Goal: Information Seeking & Learning: Learn about a topic

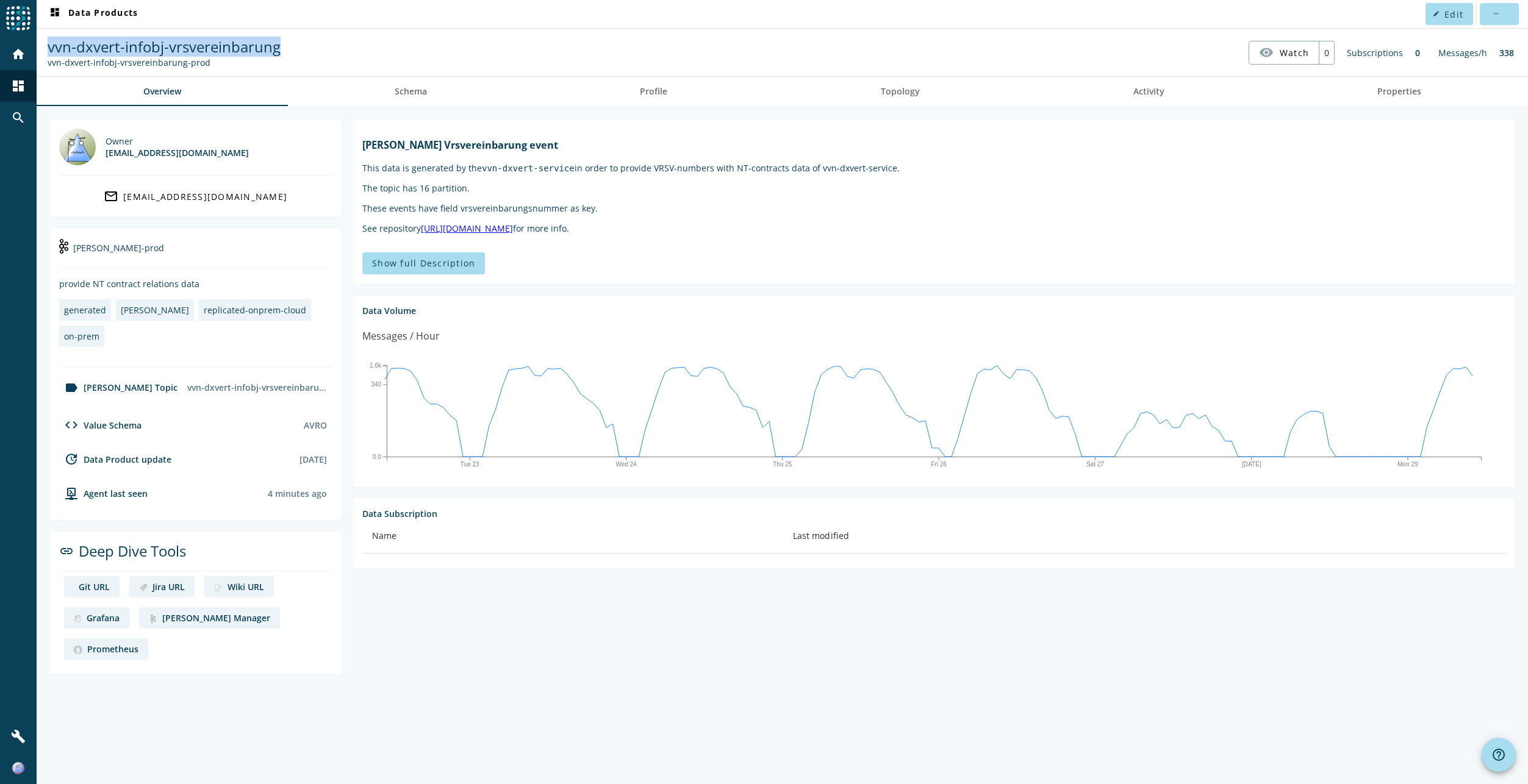
drag, startPoint x: 284, startPoint y: 48, endPoint x: 47, endPoint y: 46, distance: 237.0
click at [47, 46] on nav "vvn-dxvert-infobj-vrsvereinbarung vvn-dxvert-infobj-vrsvereinbarung-prod visibi…" at bounding box center [782, 52] width 1481 height 38
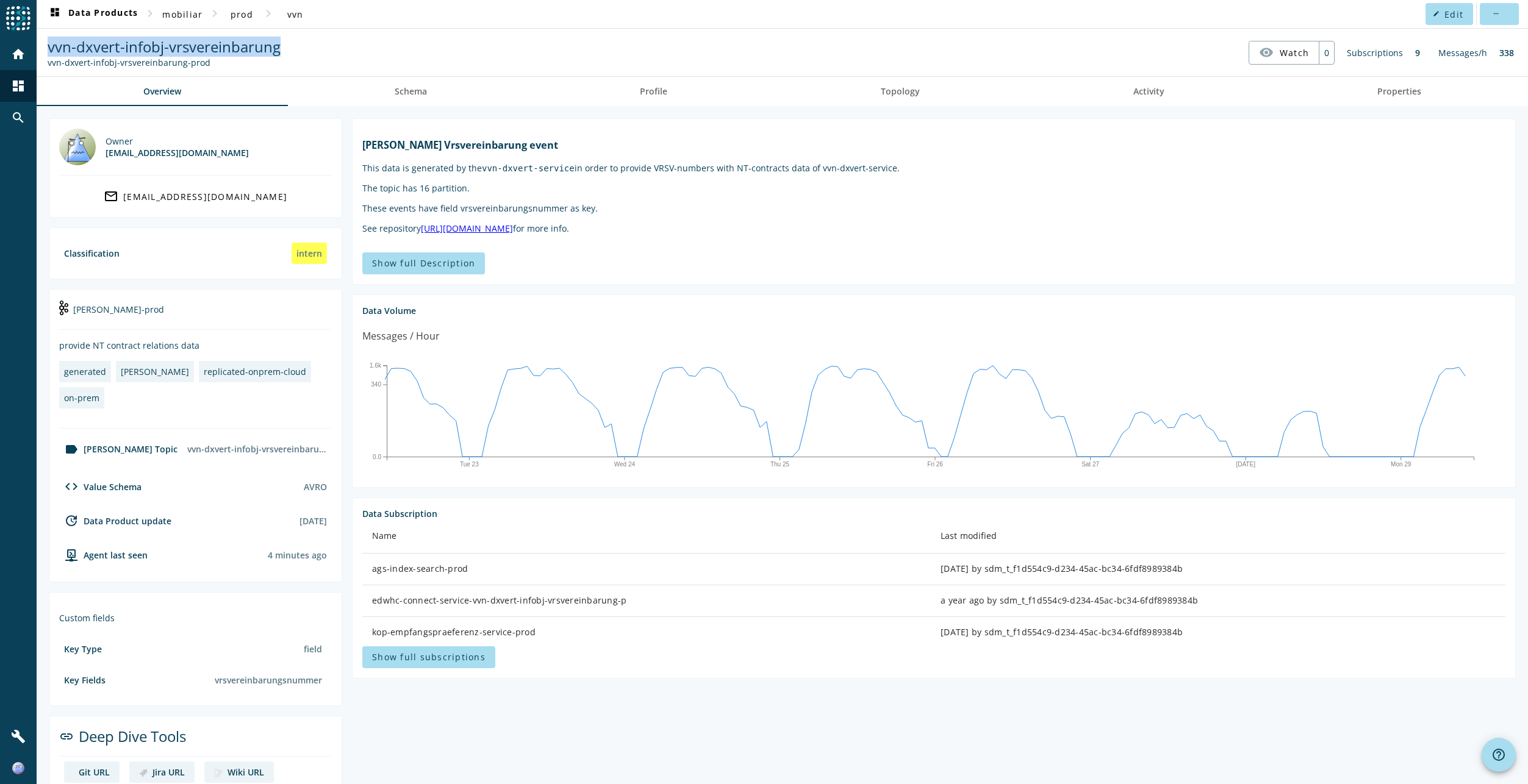
click at [67, 52] on span "vvn-dxvert-infobj-vrsvereinbarung" at bounding box center [164, 46] width 233 height 20
drag, startPoint x: 402, startPoint y: 92, endPoint x: 415, endPoint y: 91, distance: 13.0
click at [404, 92] on span "Schema" at bounding box center [411, 91] width 32 height 9
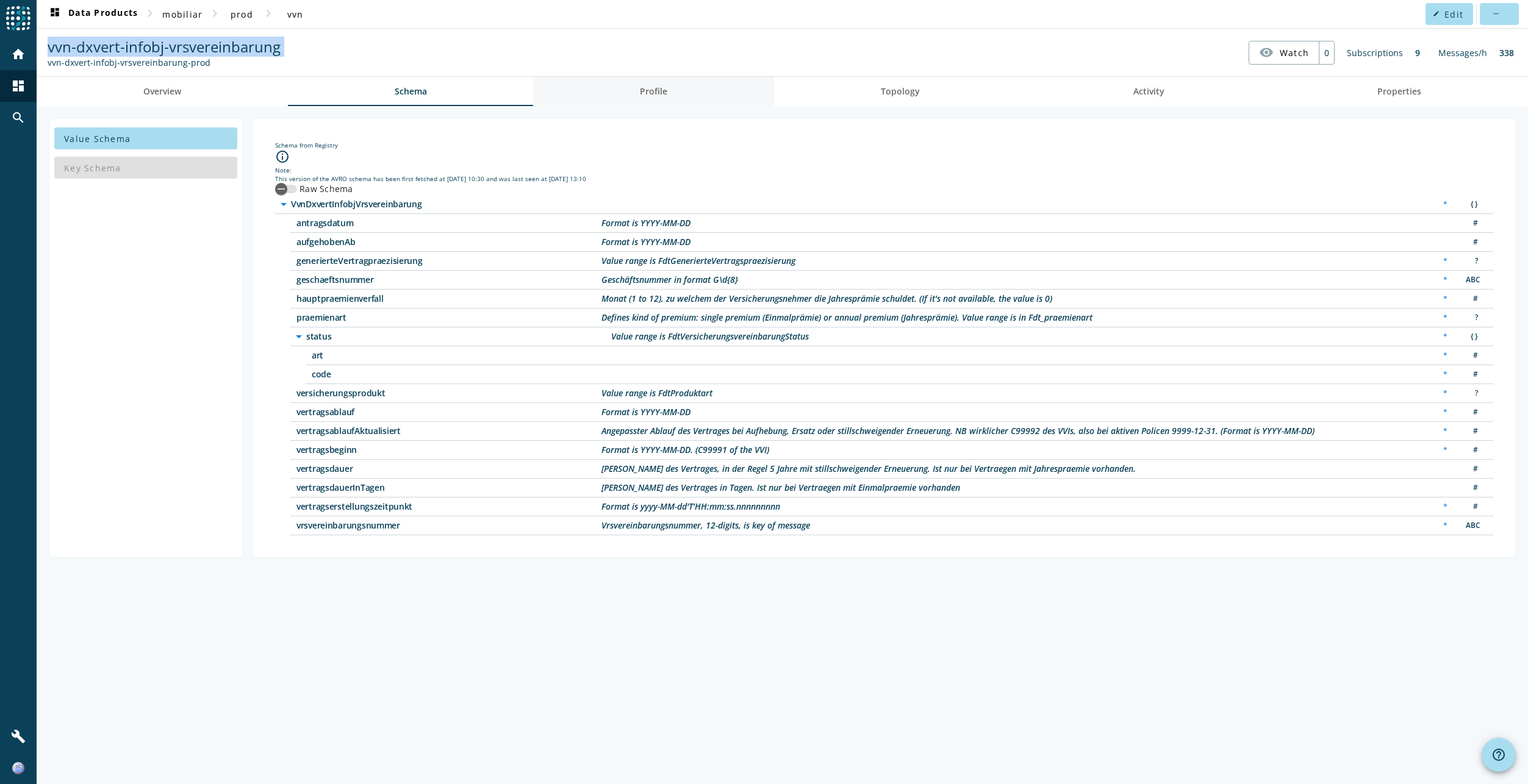
click at [666, 97] on span "Profile" at bounding box center [653, 91] width 27 height 29
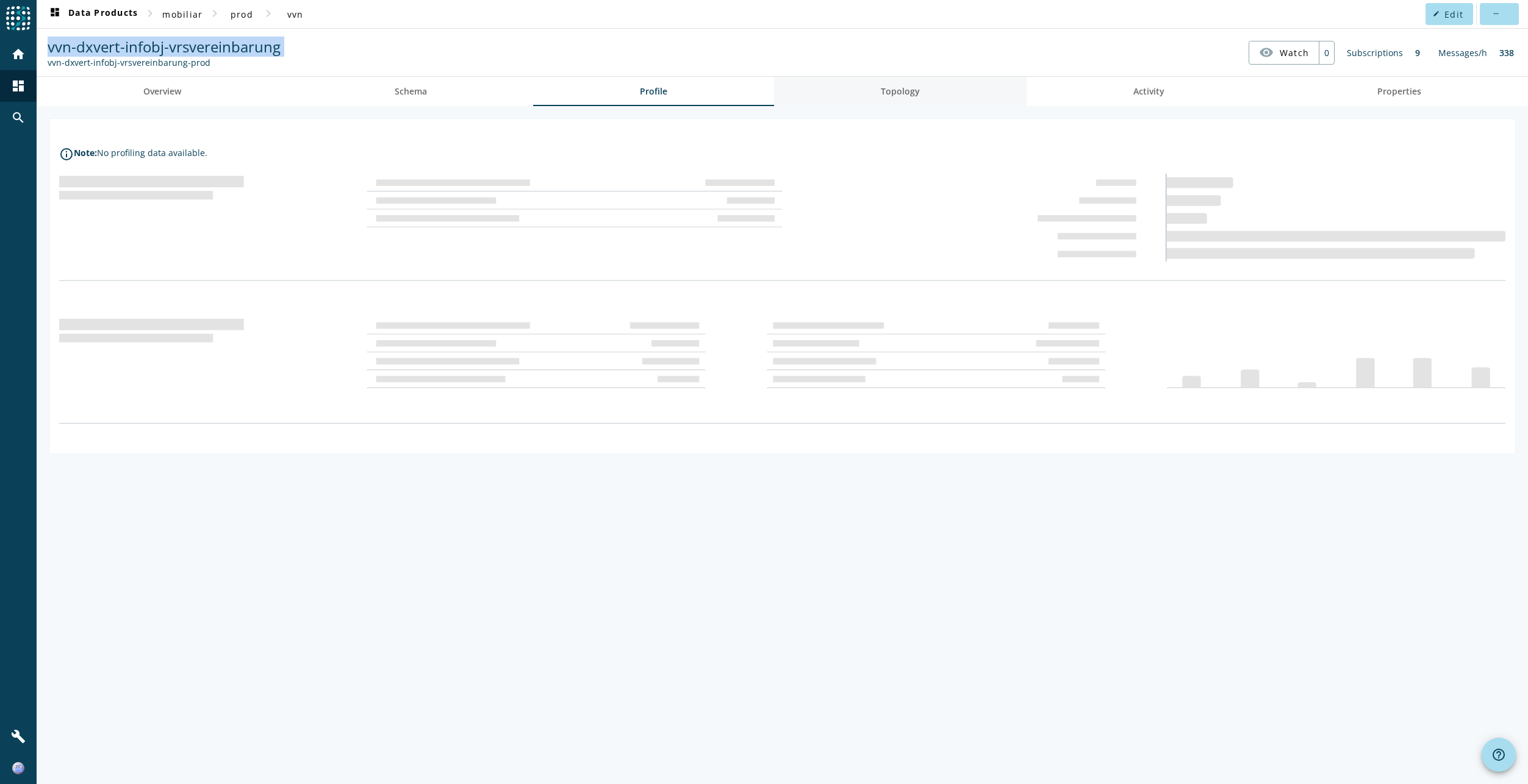
click at [912, 89] on span "Topology" at bounding box center [900, 91] width 39 height 9
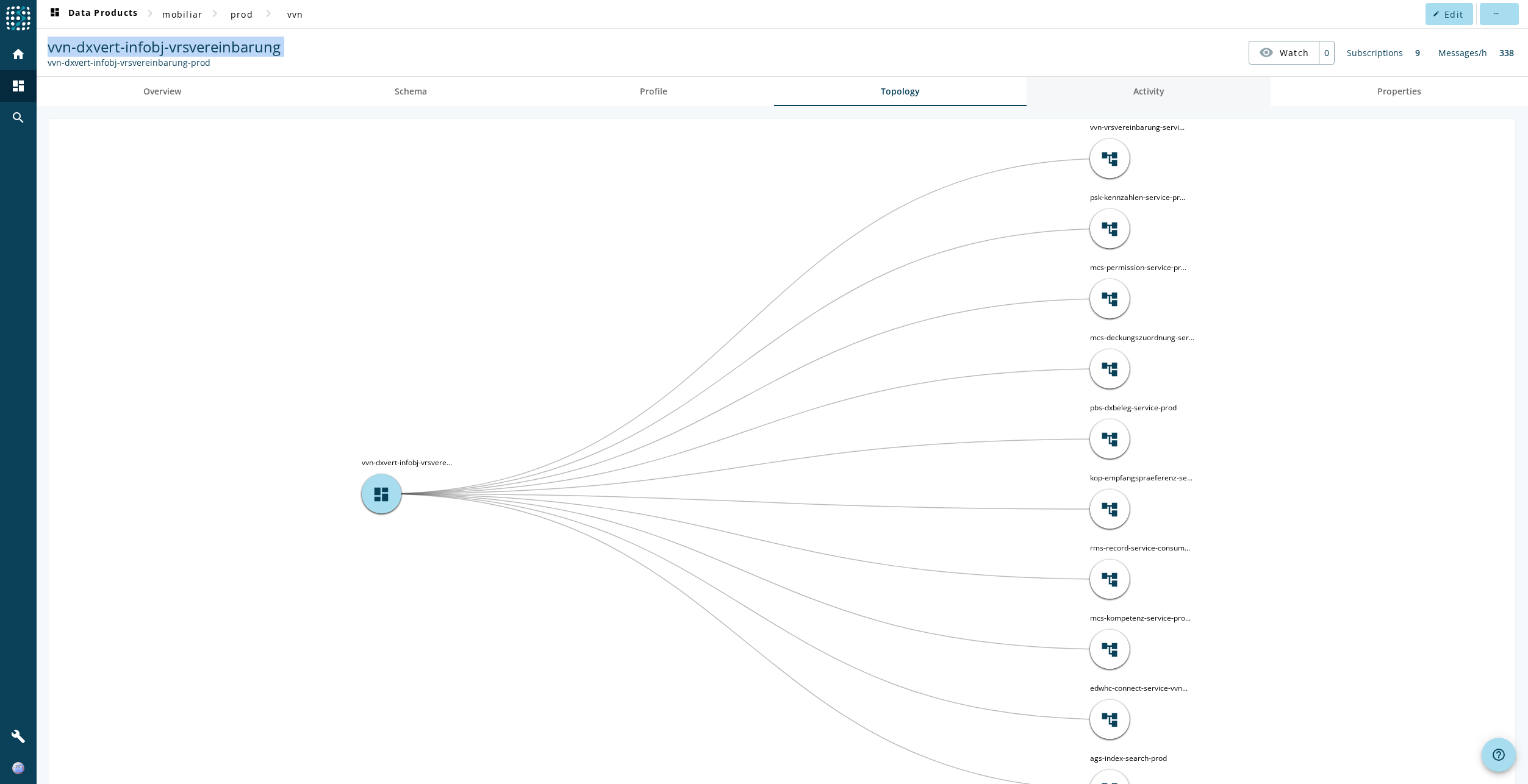
click at [1167, 91] on link "Activity" at bounding box center [1148, 91] width 245 height 29
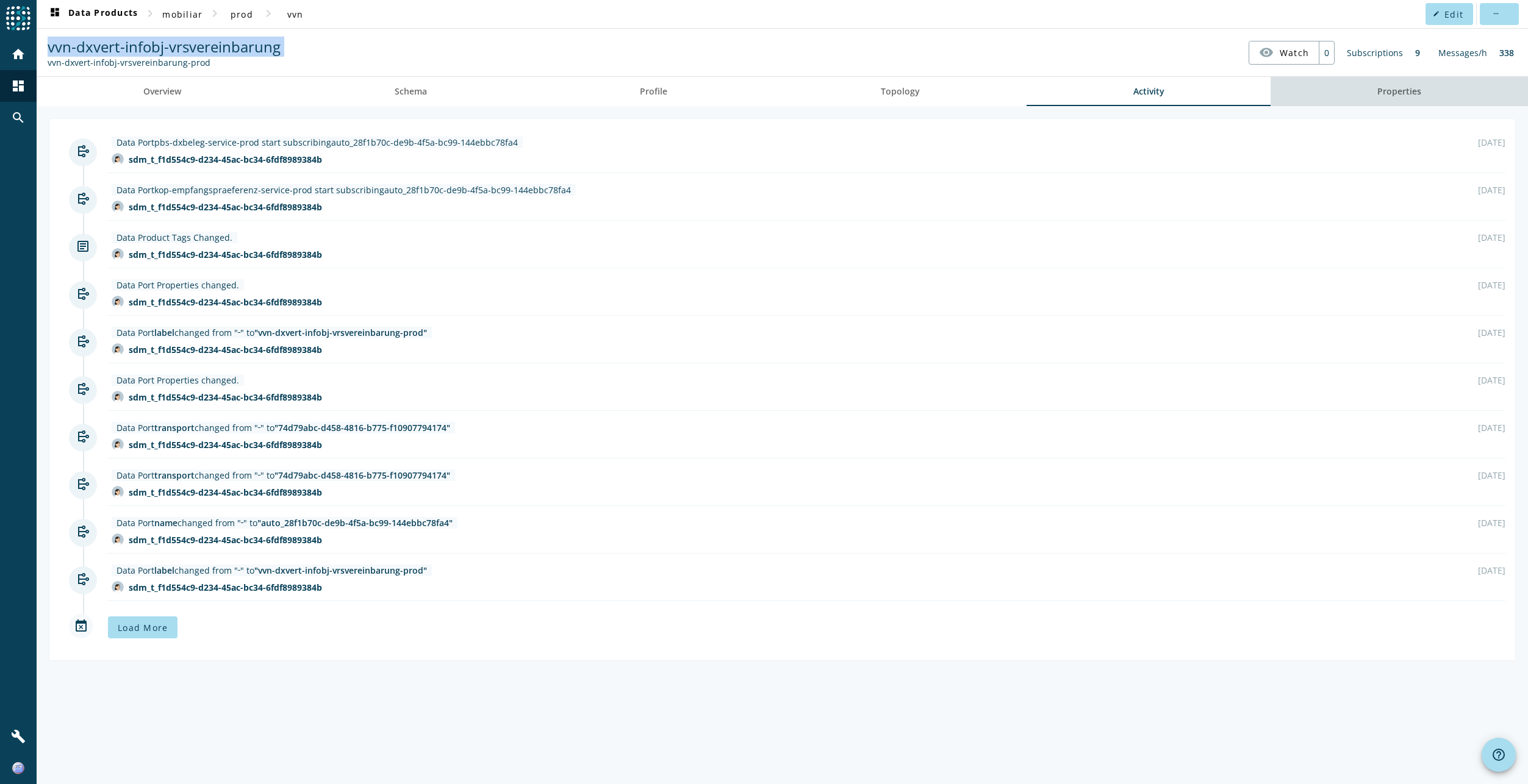
click at [1403, 100] on span "Properties" at bounding box center [1399, 91] width 44 height 29
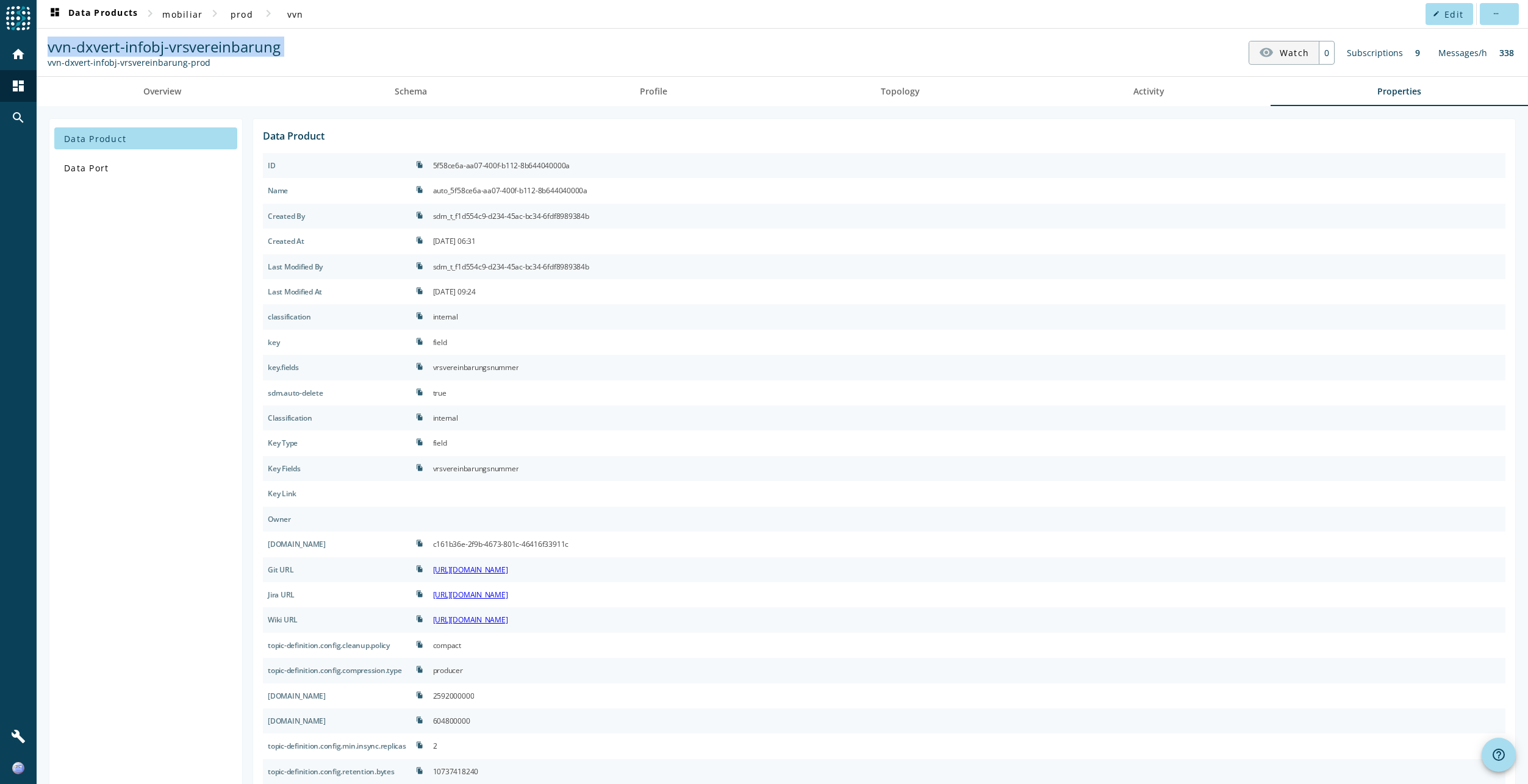
click at [1279, 57] on span "Watch" at bounding box center [1294, 52] width 29 height 21
click at [1279, 57] on span "UnWatch" at bounding box center [1287, 52] width 43 height 21
click at [1497, 13] on span at bounding box center [1499, 14] width 39 height 29
click at [900, 80] on div at bounding box center [764, 392] width 1528 height 784
click at [472, 56] on nav "vvn-dxvert-infobj-vrsvereinbarung vvn-dxvert-infobj-vrsvereinbarung-prod visibi…" at bounding box center [782, 52] width 1481 height 38
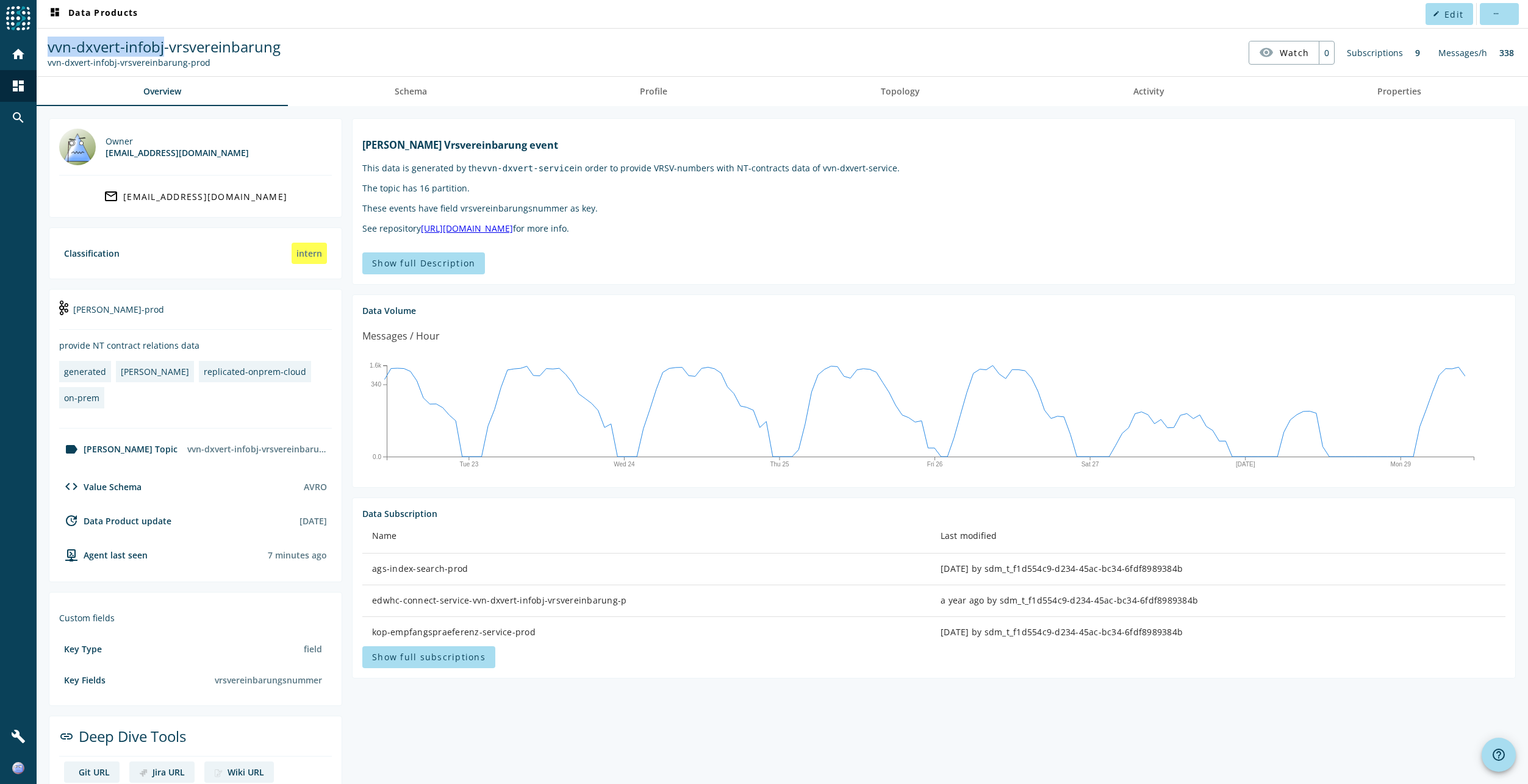
drag, startPoint x: 48, startPoint y: 45, endPoint x: 165, endPoint y: 48, distance: 117.0
click at [165, 48] on span "vvn-dxvert-infobj-vrsvereinbarung" at bounding box center [164, 46] width 233 height 20
copy span "vvn-dxvert-infobj"
drag, startPoint x: 276, startPoint y: 48, endPoint x: 44, endPoint y: 44, distance: 232.0
click at [44, 44] on nav "vvn-dxvert-infobj-vrsvereinbarung vvn-dxvert-infobj-vrsvereinbarung-prod visibi…" at bounding box center [782, 52] width 1481 height 38
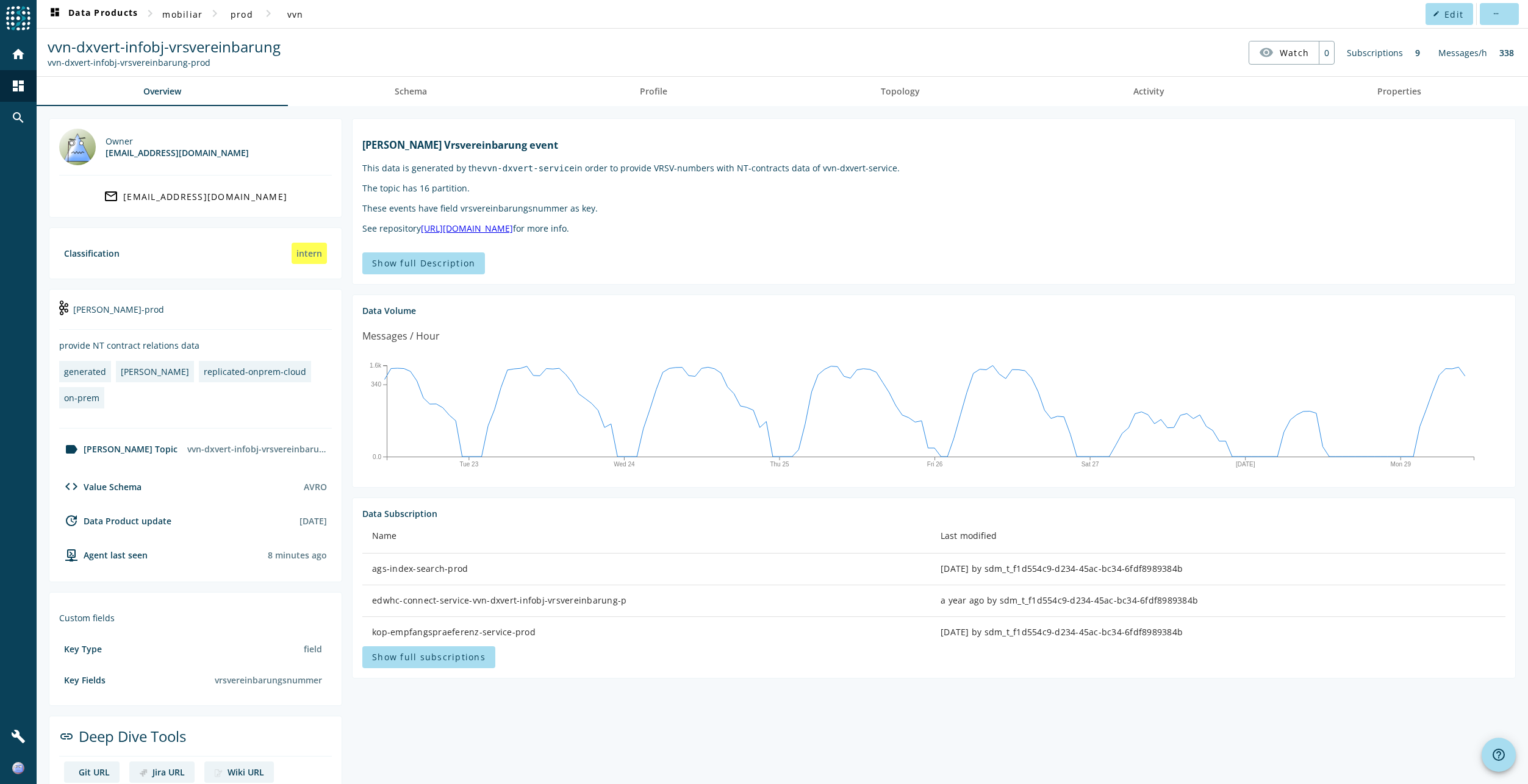
click at [916, 264] on div "Show full Description" at bounding box center [934, 263] width 1143 height 22
click at [384, 92] on link "Schema" at bounding box center [410, 91] width 246 height 29
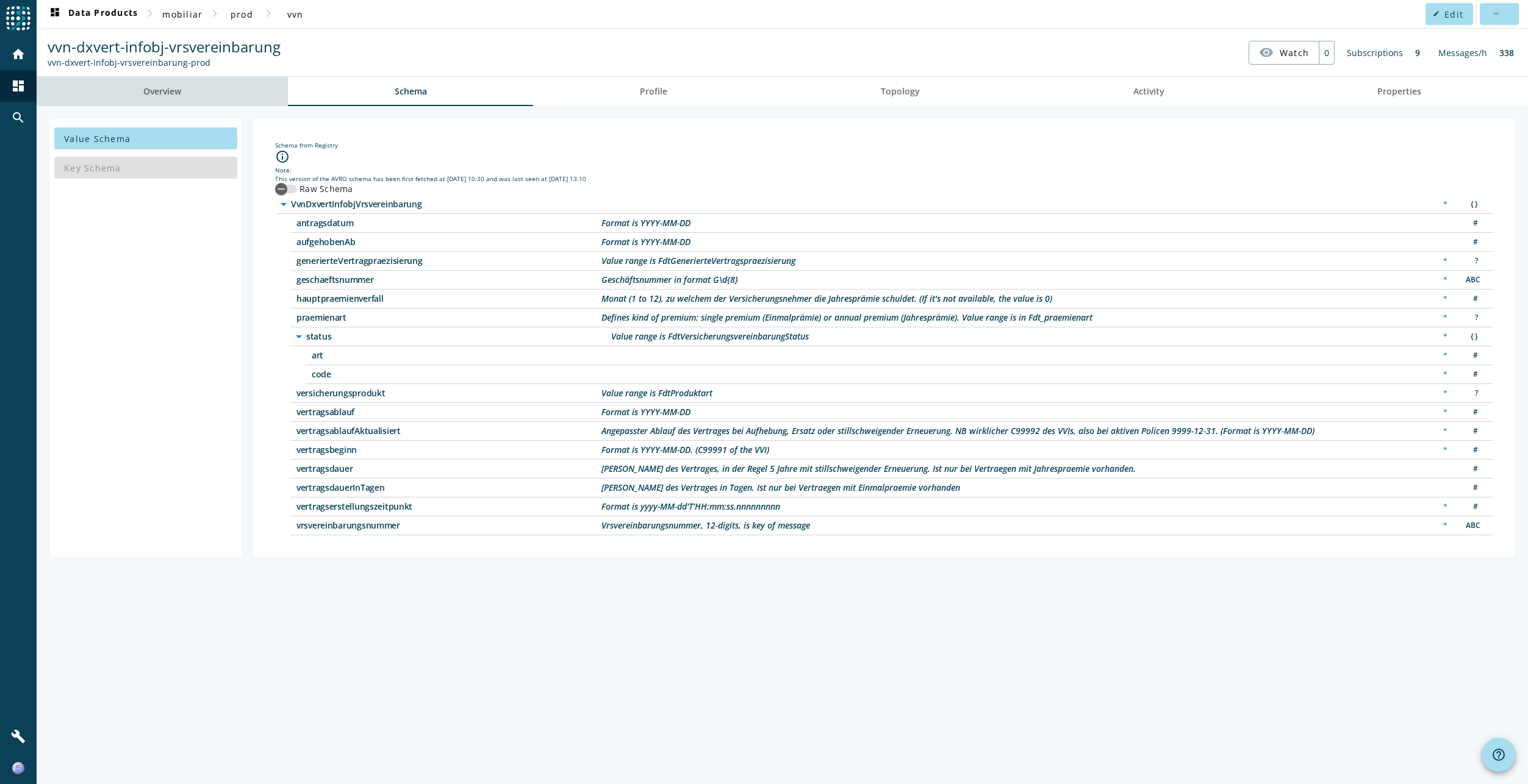
click at [168, 91] on span "Overview" at bounding box center [162, 91] width 38 height 9
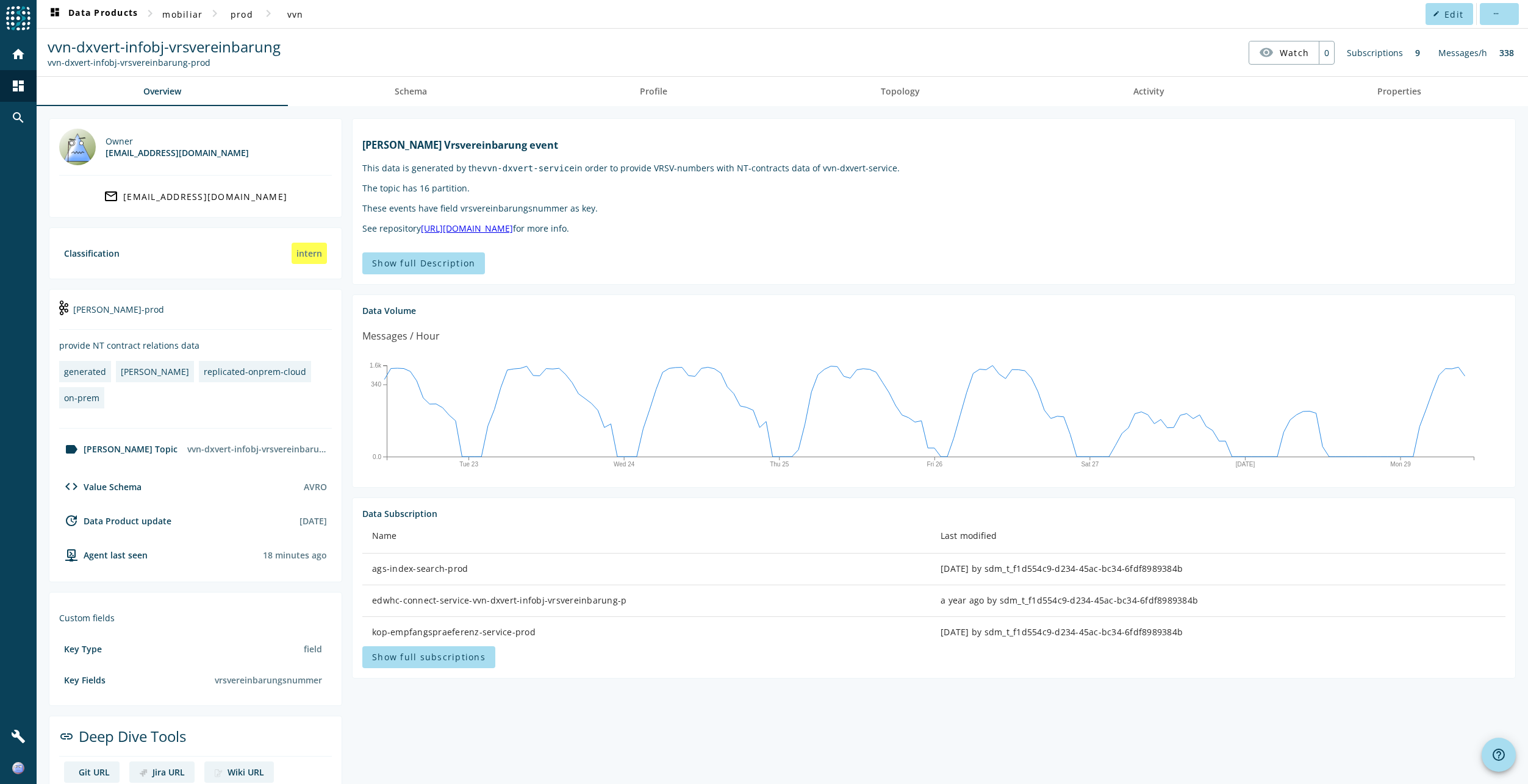
click at [166, 47] on span "vvn-dxvert-infobj-vrsvereinbarung" at bounding box center [164, 46] width 233 height 20
click at [166, 48] on span "vvn-dxvert-infobj-vrsvereinbarung" at bounding box center [164, 46] width 233 height 20
drag, startPoint x: 166, startPoint y: 48, endPoint x: 145, endPoint y: 48, distance: 21.0
click at [145, 48] on span "vvn-dxvert-infobj-vrsvereinbarung" at bounding box center [164, 46] width 233 height 20
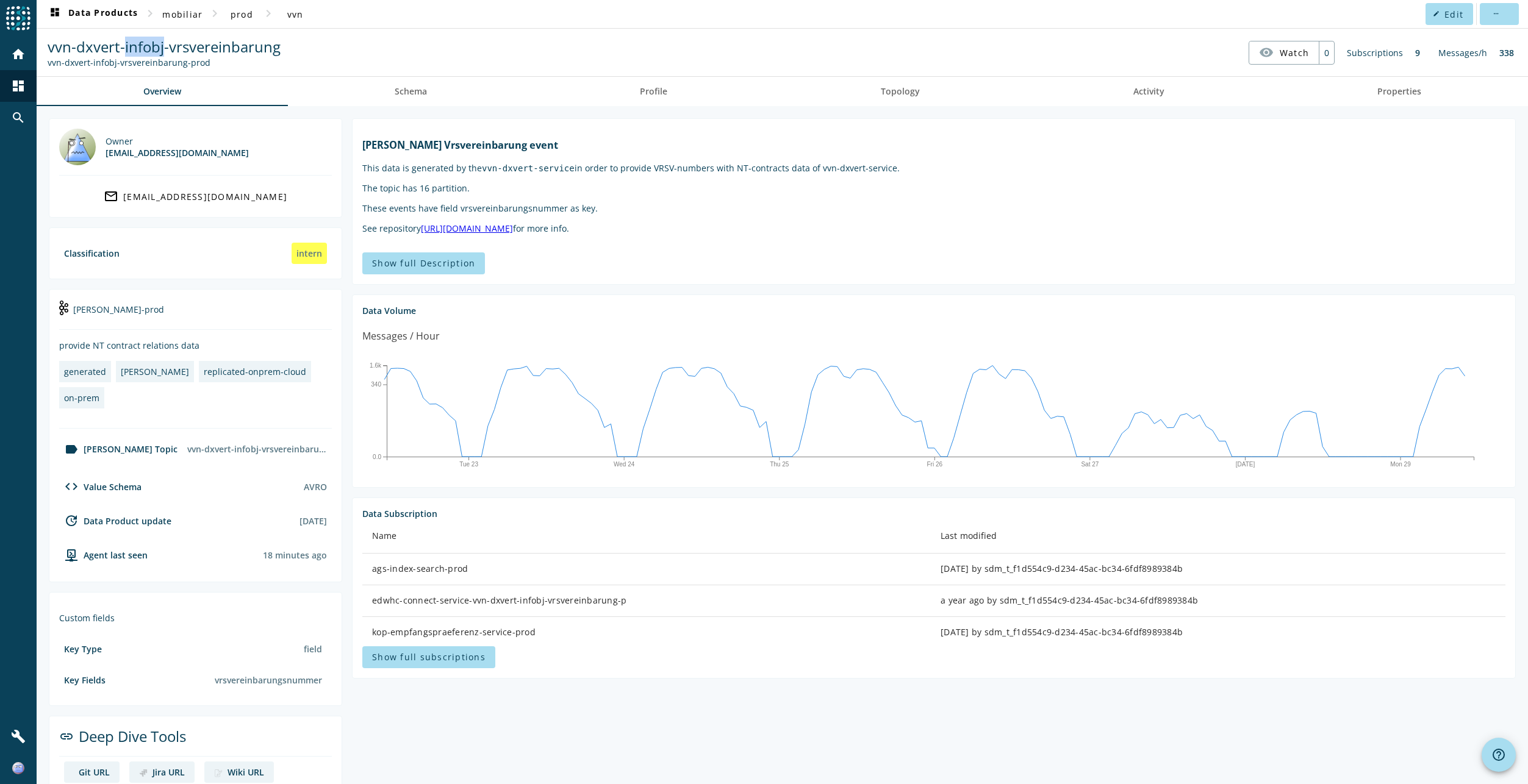
click at [145, 48] on span "vvn-dxvert-infobj-vrsvereinbarung" at bounding box center [164, 46] width 233 height 20
drag, startPoint x: 584, startPoint y: 220, endPoint x: 346, endPoint y: 220, distance: 238.0
click at [346, 220] on section "Kafka Vrsvereinbarung event This data is generated by the vvn-dxvert-service in…" at bounding box center [929, 488] width 1173 height 742
drag, startPoint x: 292, startPoint y: 48, endPoint x: 20, endPoint y: 48, distance: 272.0
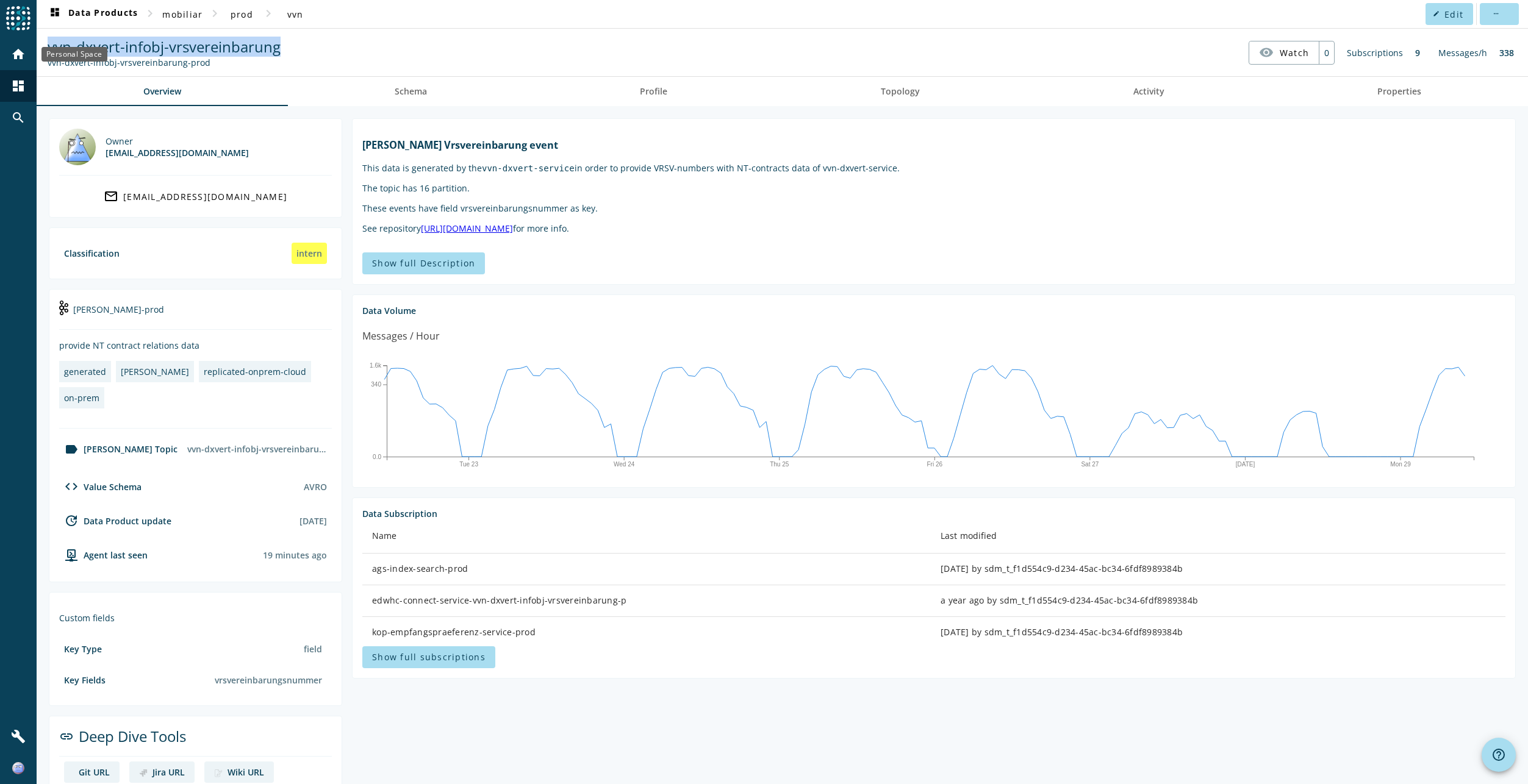
click at [20, 48] on div "menu Agoora home dashboard search build dashboard Data Products chevron_right m…" at bounding box center [764, 392] width 1528 height 784
copy div "more_horiz vvn-dxvert-infobj-vrsvereinbarung"
